Goal: Information Seeking & Learning: Find specific fact

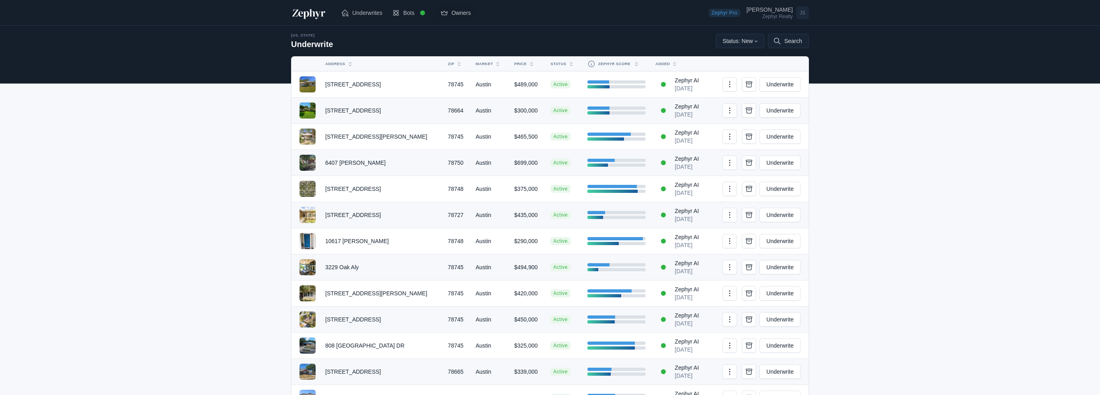
click at [455, 12] on span "Owners" at bounding box center [460, 13] width 19 height 8
click at [448, 7] on link "Owners" at bounding box center [455, 13] width 40 height 16
click at [787, 41] on button "Search" at bounding box center [788, 41] width 41 height 14
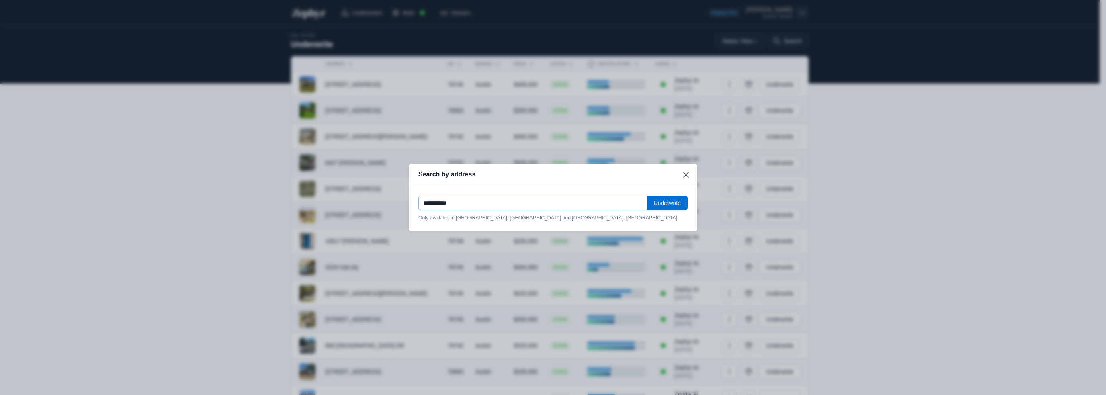
type input "**********"
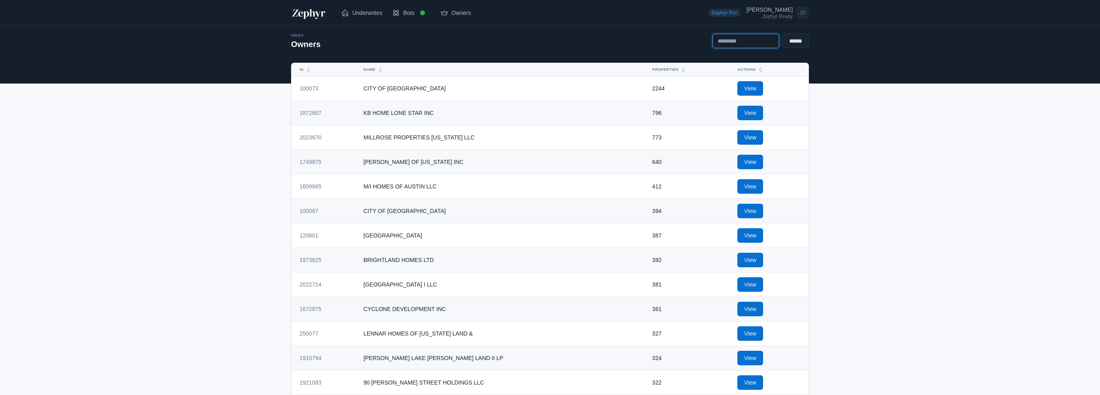
click at [736, 42] on input "text" at bounding box center [745, 41] width 67 height 14
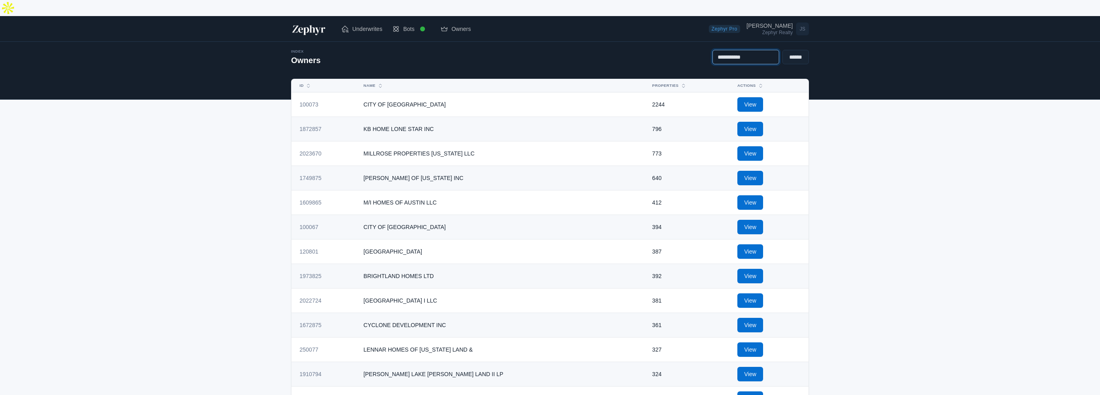
type input "**********"
click at [782, 50] on input "******" at bounding box center [795, 57] width 27 height 14
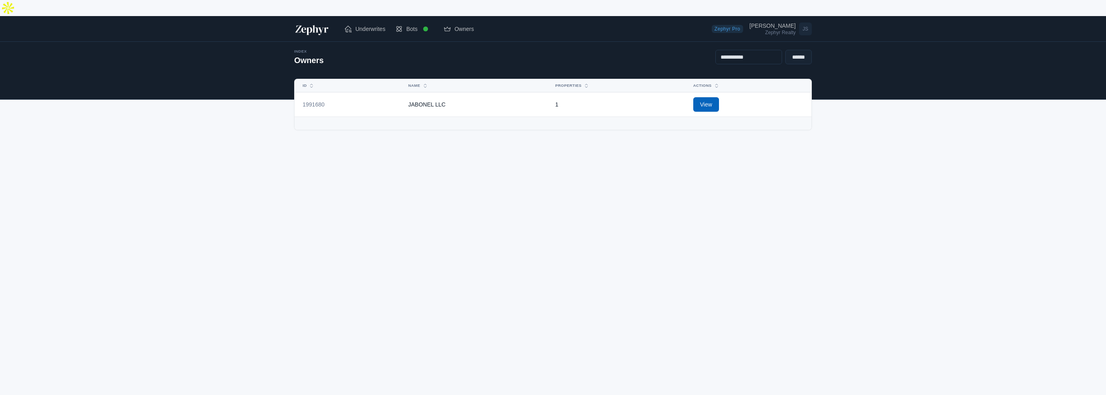
click at [699, 97] on link "View" at bounding box center [706, 104] width 26 height 14
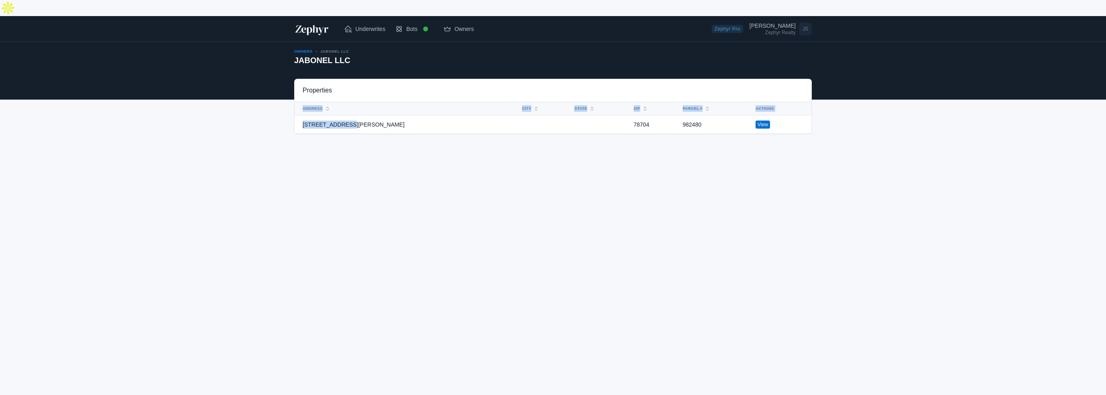
drag, startPoint x: 346, startPoint y: 108, endPoint x: 291, endPoint y: 111, distance: 54.7
click at [291, 111] on div "Properties Address City State ZIP Parcel # Actions 2500 KINNEY RD 78704 982480 …" at bounding box center [553, 106] width 524 height 55
click at [419, 129] on div "Zephyr Pro Joe Shashaty Zephyr Realty JS Book a Call Admin Dashboard Company Pr…" at bounding box center [553, 213] width 1106 height 395
drag, startPoint x: 330, startPoint y: 109, endPoint x: 303, endPoint y: 110, distance: 27.8
click at [303, 115] on td "2500 KINNEY RD" at bounding box center [406, 124] width 223 height 18
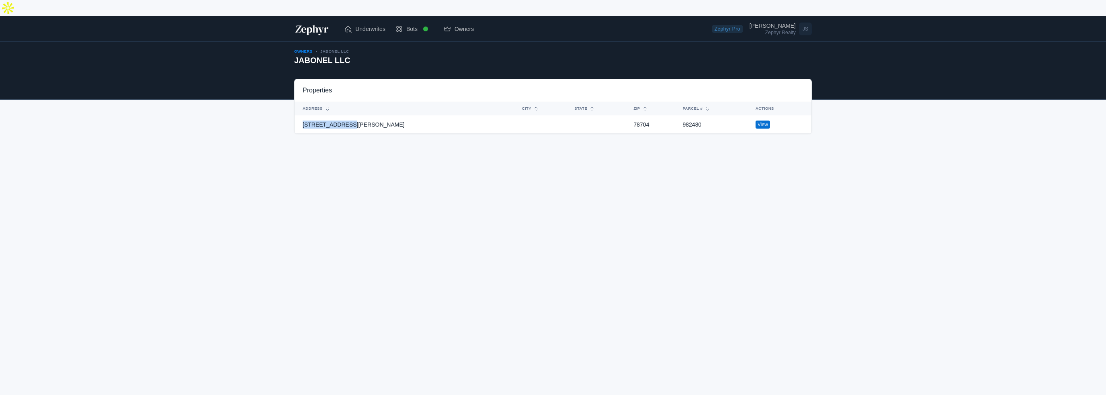
copy td "2500 KINNEY RD"
click at [318, 22] on div at bounding box center [316, 28] width 45 height 19
drag, startPoint x: 350, startPoint y: 108, endPoint x: 299, endPoint y: 107, distance: 51.4
click at [299, 115] on td "2500 KINNEY RD" at bounding box center [406, 124] width 223 height 18
copy td "2500 KINNEY RD"
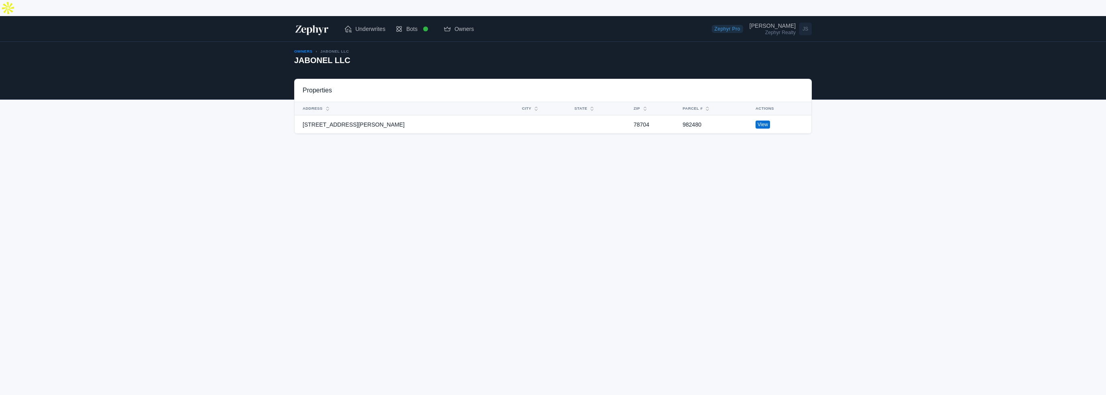
click at [678, 115] on td "982480" at bounding box center [714, 124] width 73 height 18
click at [756, 121] on link "View" at bounding box center [763, 125] width 14 height 8
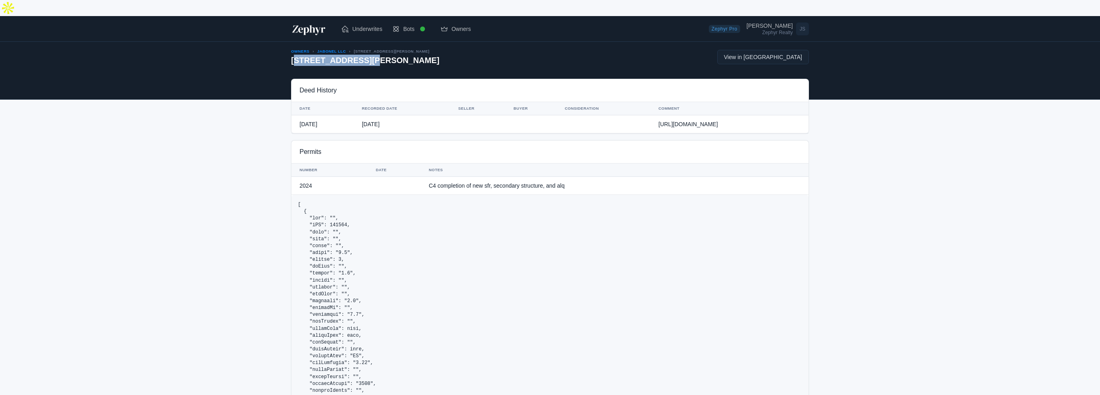
drag, startPoint x: 291, startPoint y: 45, endPoint x: 356, endPoint y: 49, distance: 64.8
click at [356, 55] on h2 "2500 KINNEY RD, 1" at bounding box center [365, 60] width 148 height 11
